Goal: Information Seeking & Learning: Learn about a topic

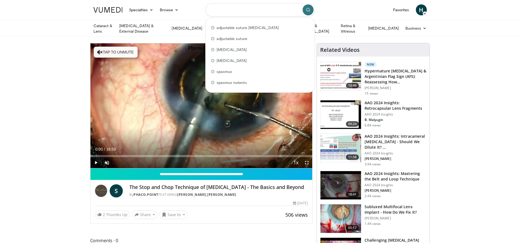
drag, startPoint x: 268, startPoint y: 9, endPoint x: 240, endPoint y: 9, distance: 27.4
click at [240, 9] on input "Search topics, interventions" at bounding box center [261, 9] width 110 height 13
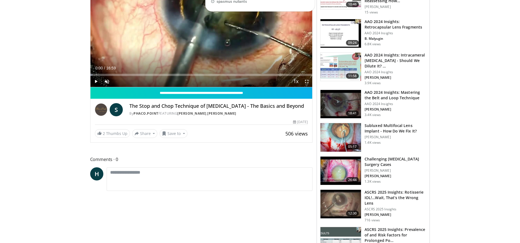
scroll to position [82, 0]
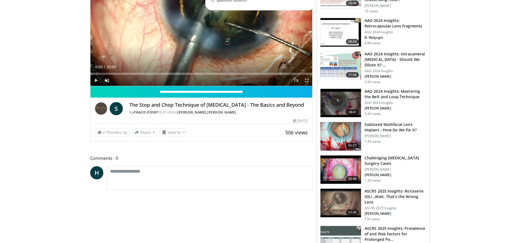
click at [366, 157] on h3 "Challenging [MEDICAL_DATA] Surgery Cases" at bounding box center [396, 160] width 62 height 11
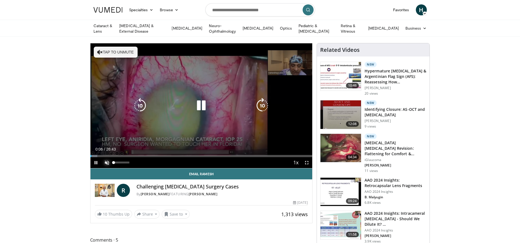
click at [106, 162] on span "Video Player" at bounding box center [107, 162] width 11 height 11
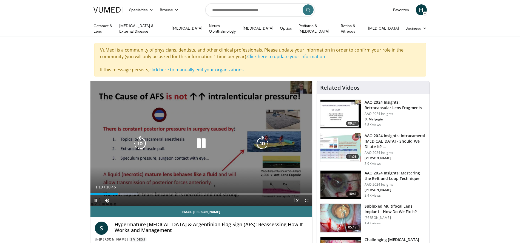
click at [202, 145] on icon "Video Player" at bounding box center [201, 143] width 15 height 15
